Goal: Task Accomplishment & Management: Use online tool/utility

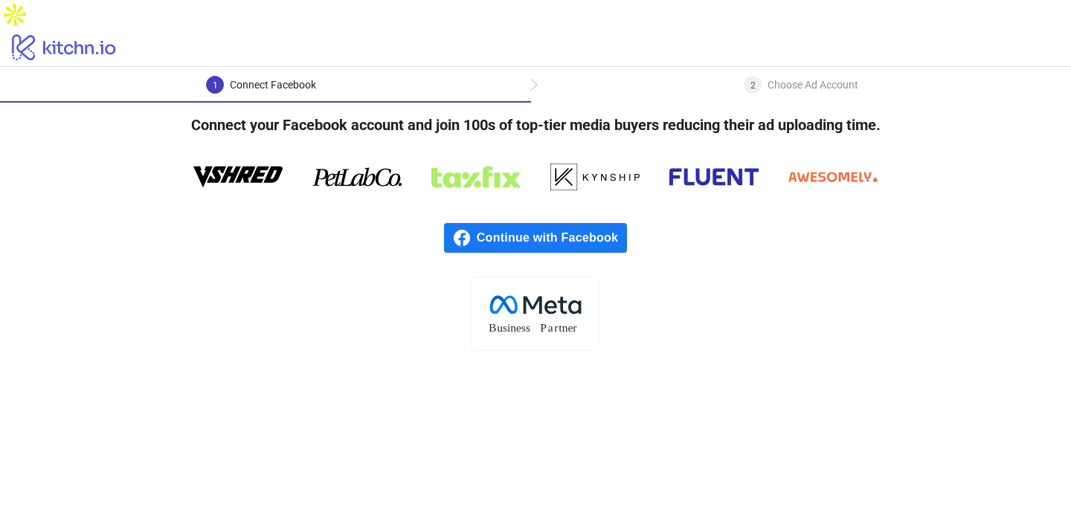
click at [566, 223] on span "Continue with Facebook" at bounding box center [552, 238] width 150 height 30
click at [539, 223] on span "Continue with Facebook" at bounding box center [552, 238] width 150 height 30
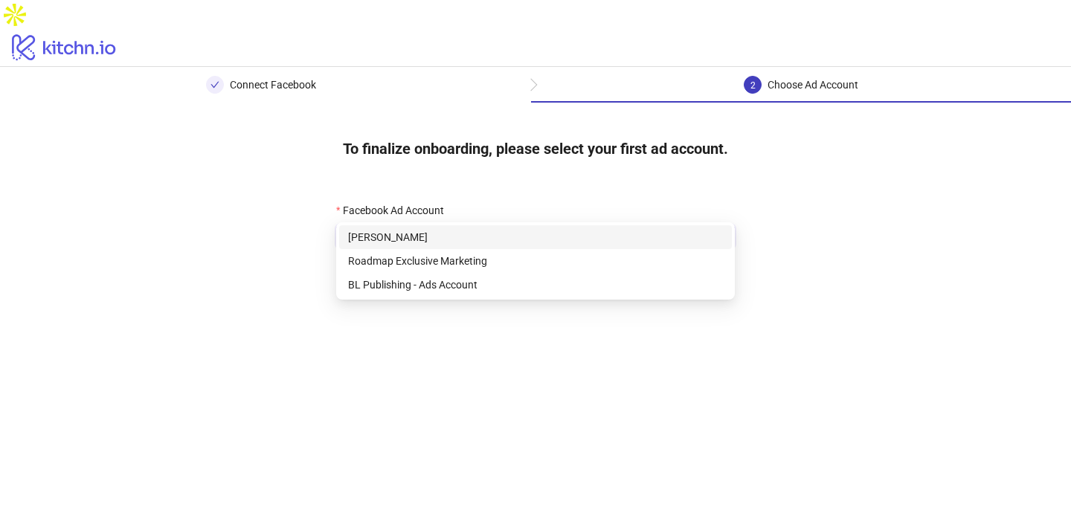
click at [378, 225] on input "Facebook Ad Account" at bounding box center [528, 236] width 367 height 22
click at [402, 297] on div "715042494382552 1054425309926479 Uma Nair Roadmap Exclusive Marketing BL Publis…" at bounding box center [535, 260] width 398 height 77
click at [407, 288] on div "BL Publishing - Ads Account" at bounding box center [535, 285] width 375 height 16
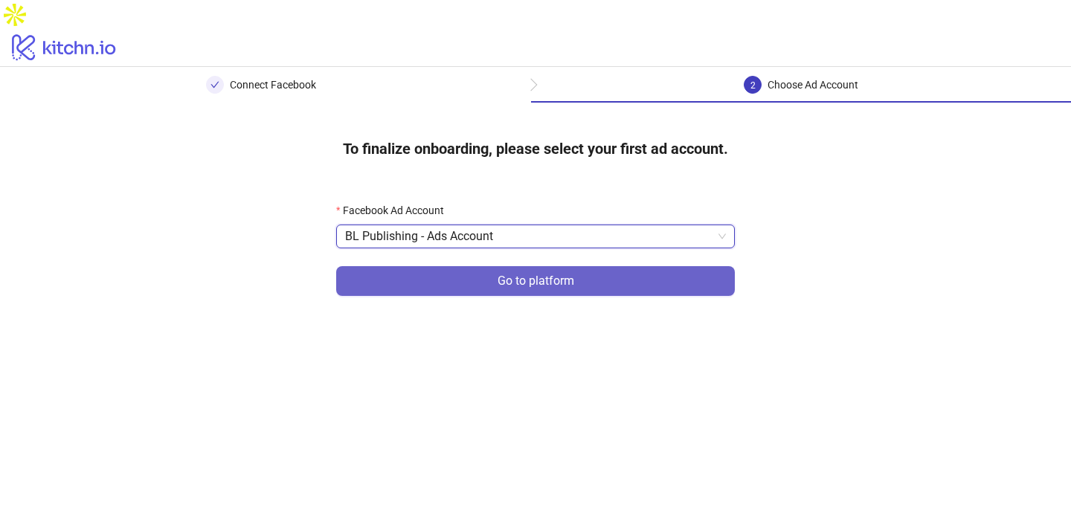
click at [496, 266] on button "Go to platform" at bounding box center [535, 281] width 398 height 30
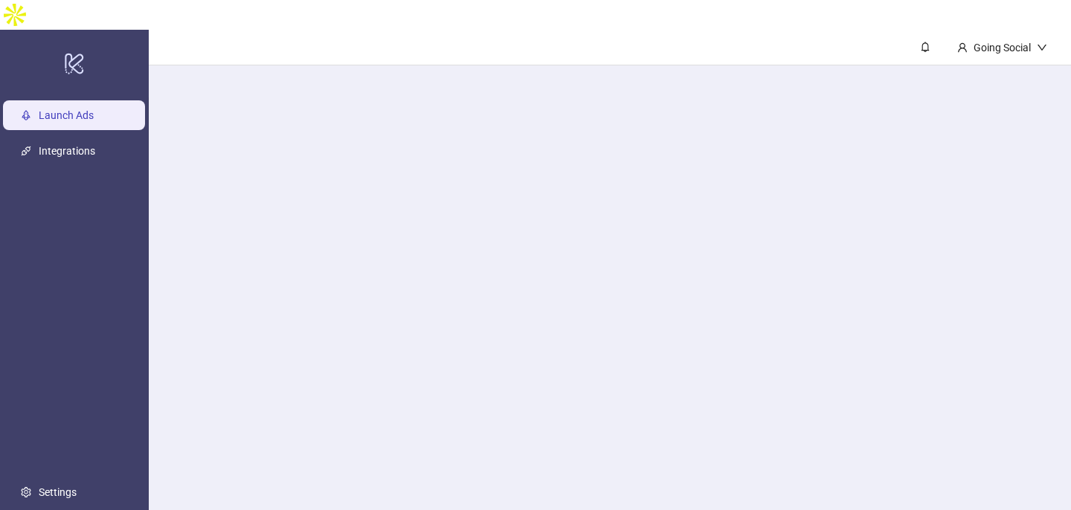
click at [384, 213] on main "Going Social" at bounding box center [610, 285] width 922 height 510
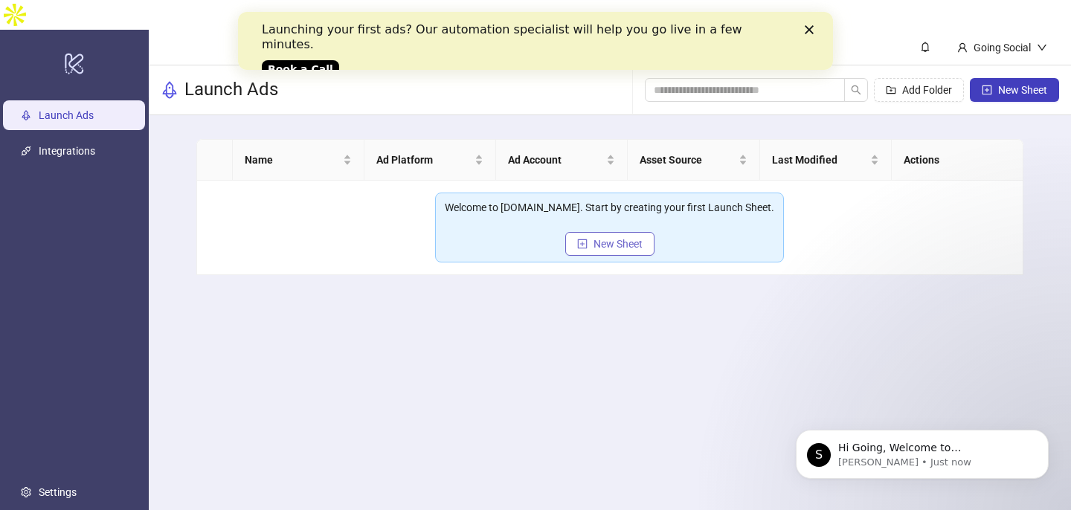
click at [622, 238] on span "New Sheet" at bounding box center [617, 244] width 49 height 12
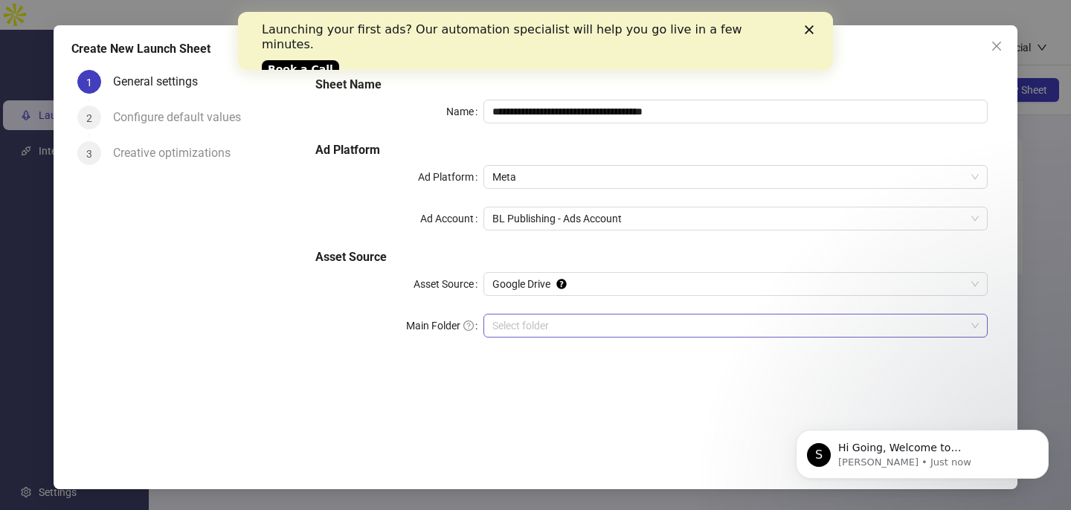
click at [633, 322] on input "Main Folder" at bounding box center [728, 325] width 473 height 22
click at [289, 60] on link "Book a Call" at bounding box center [300, 69] width 77 height 18
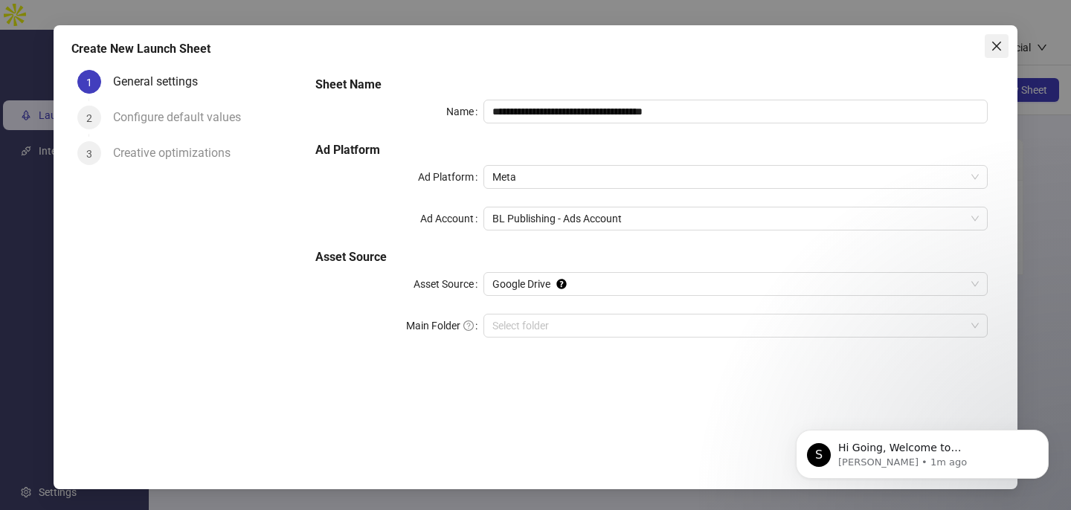
click at [998, 52] on icon "close" at bounding box center [996, 46] width 12 height 12
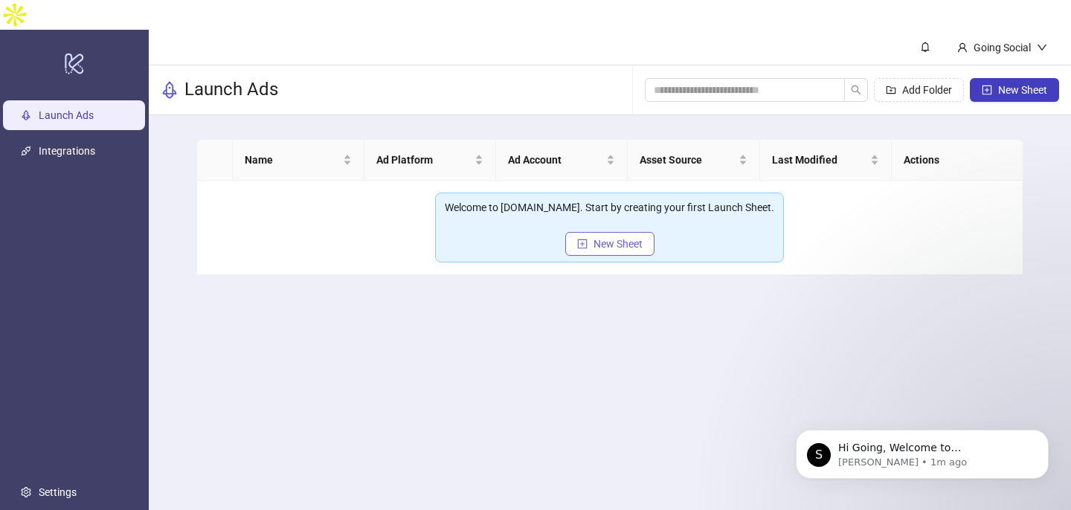
click at [604, 238] on span "New Sheet" at bounding box center [617, 244] width 49 height 12
type input "**********"
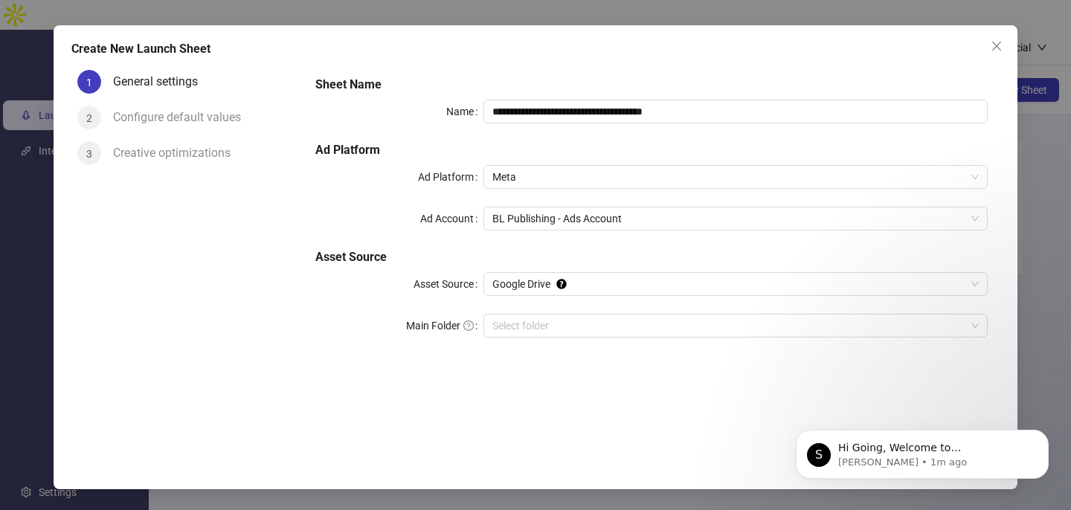
click at [143, 118] on div "Configure default values" at bounding box center [183, 118] width 140 height 24
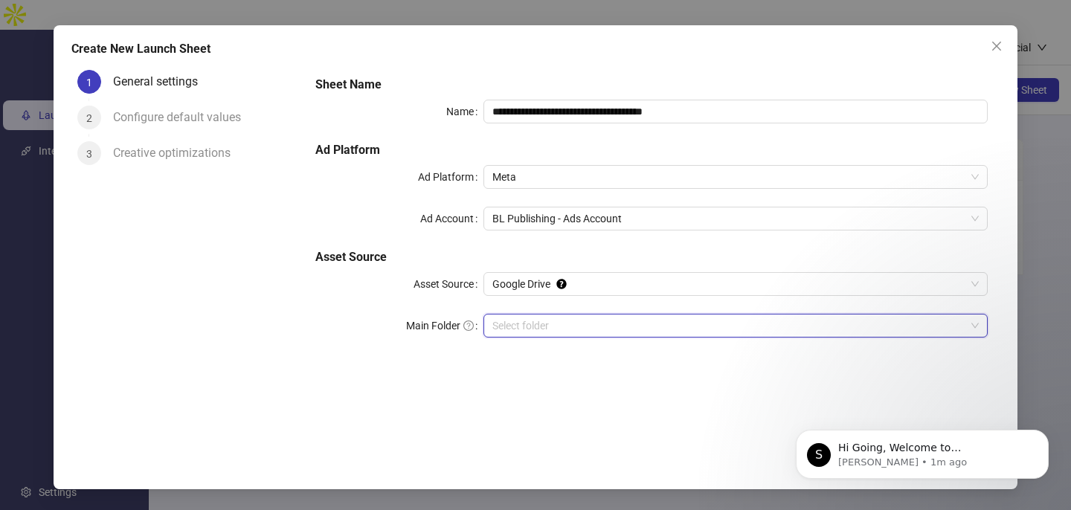
click at [521, 325] on input "Main Folder" at bounding box center [728, 325] width 473 height 22
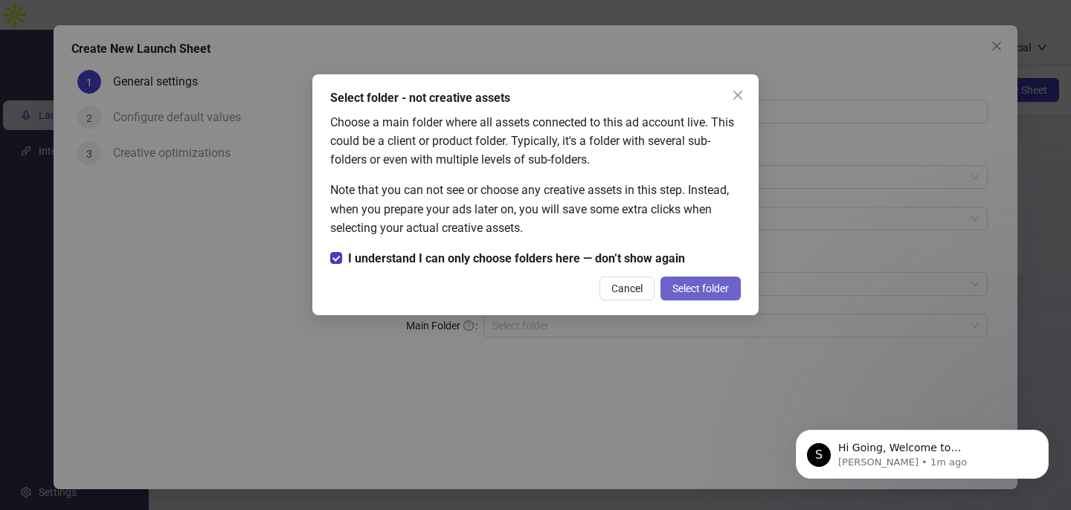
click at [702, 281] on button "Select folder" at bounding box center [700, 289] width 80 height 24
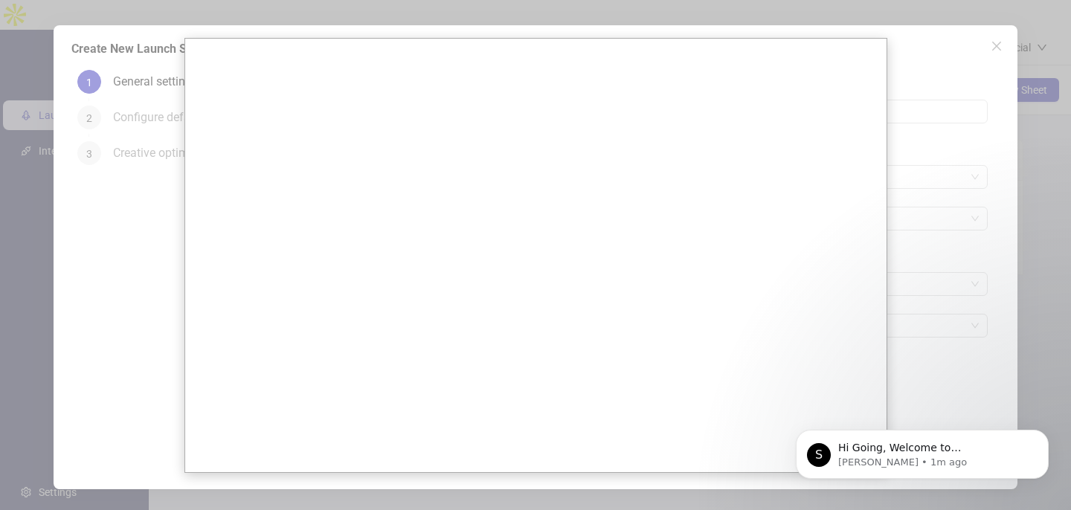
click at [888, 190] on div at bounding box center [535, 255] width 1071 height 510
click at [166, 126] on div at bounding box center [535, 255] width 1071 height 510
click at [140, 204] on div at bounding box center [535, 255] width 1071 height 510
click at [995, 47] on div at bounding box center [535, 255] width 1071 height 510
click at [914, 462] on p "Simon • 1m ago" at bounding box center [934, 462] width 192 height 13
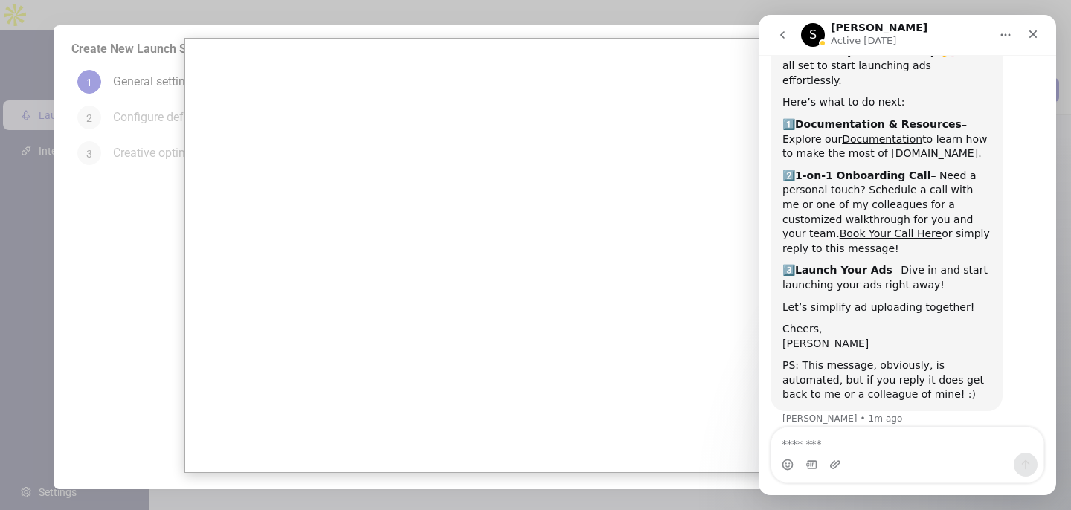
scroll to position [87, 0]
type textarea "*"
type textarea "**********"
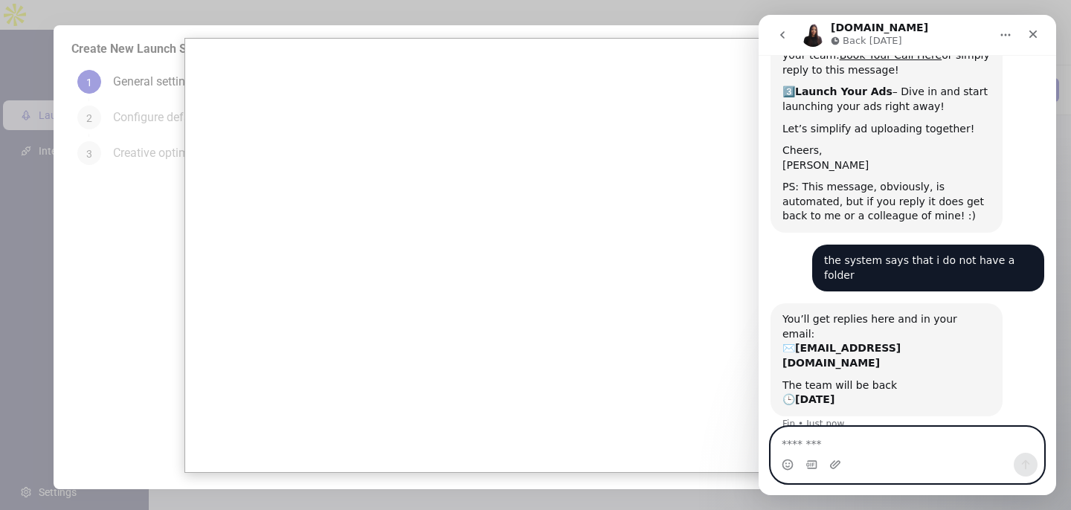
scroll to position [268, 0]
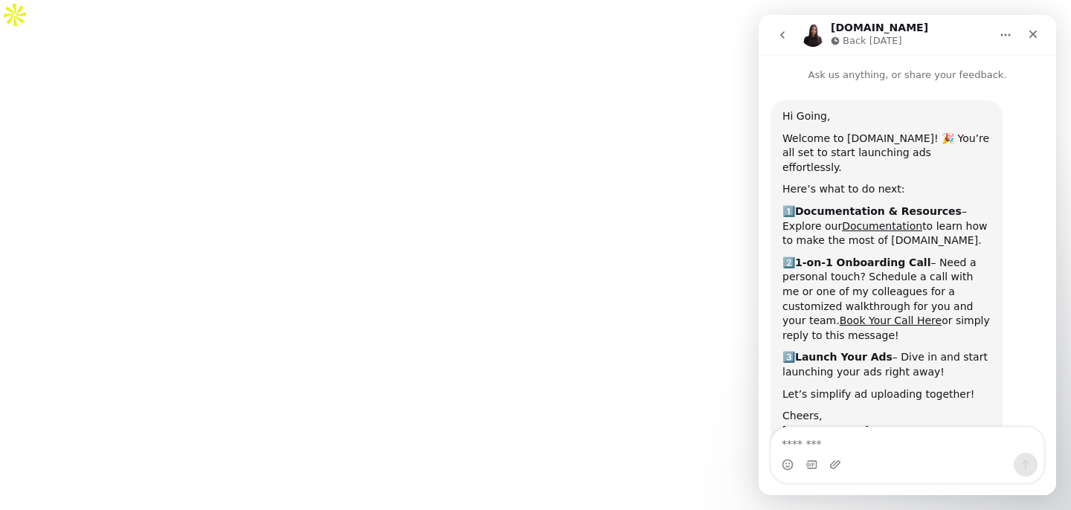
scroll to position [268, 0]
